Goal: Task Accomplishment & Management: Use online tool/utility

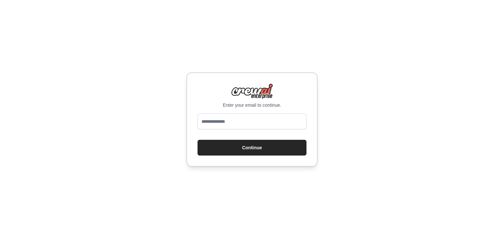
type input "**********"
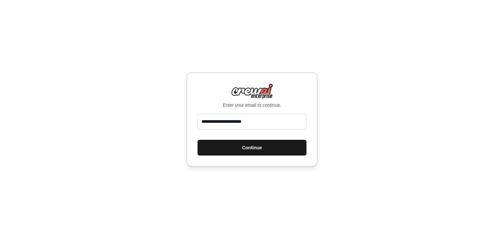
click at [230, 151] on button "Continue" at bounding box center [251, 148] width 109 height 16
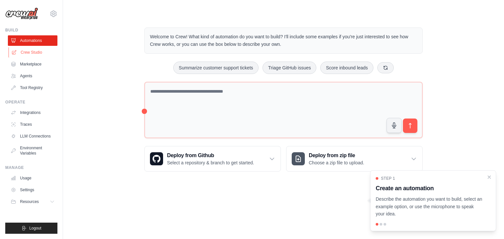
click at [42, 50] on link "Crew Studio" at bounding box center [34, 52] width 50 height 10
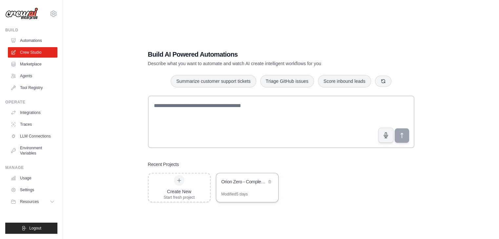
click at [254, 194] on div "Modified 5 days" at bounding box center [247, 197] width 62 height 10
